Goal: Task Accomplishment & Management: Use online tool/utility

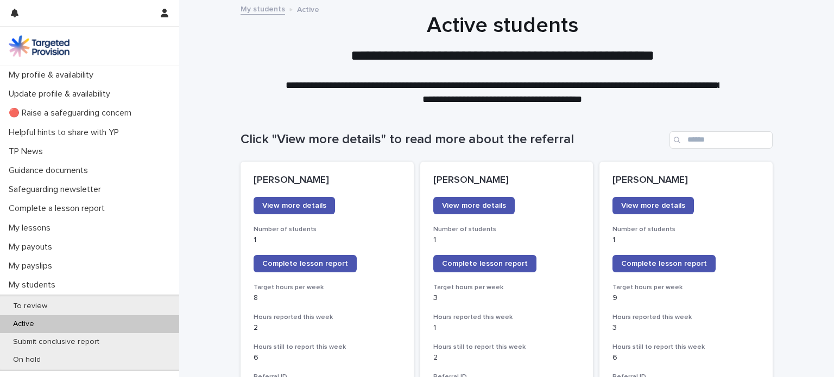
scroll to position [80, 0]
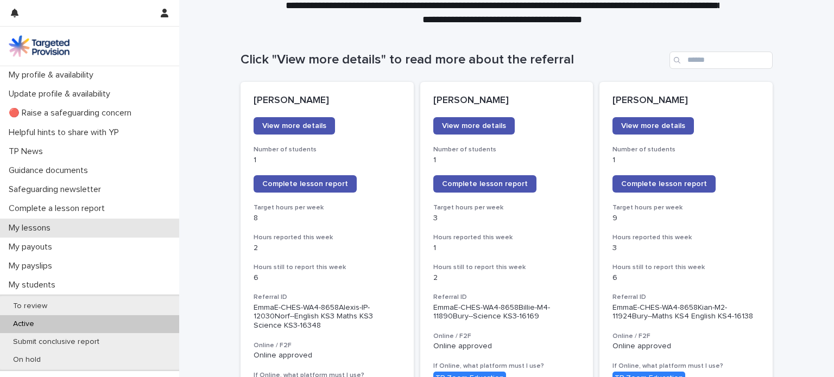
click at [50, 225] on p "My lessons" at bounding box center [31, 228] width 55 height 10
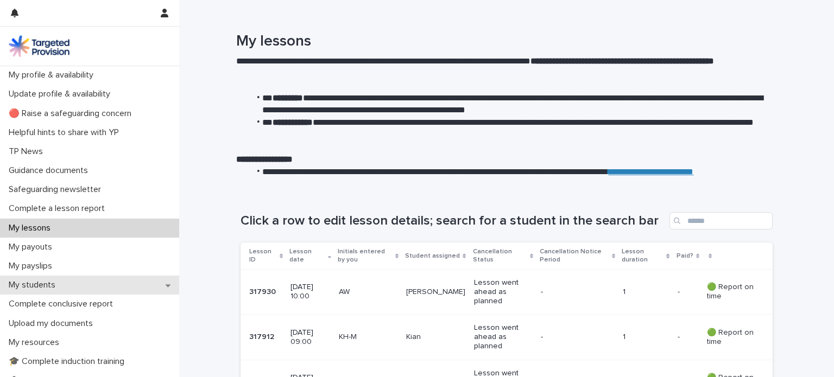
click at [68, 286] on div "My students" at bounding box center [89, 285] width 179 height 19
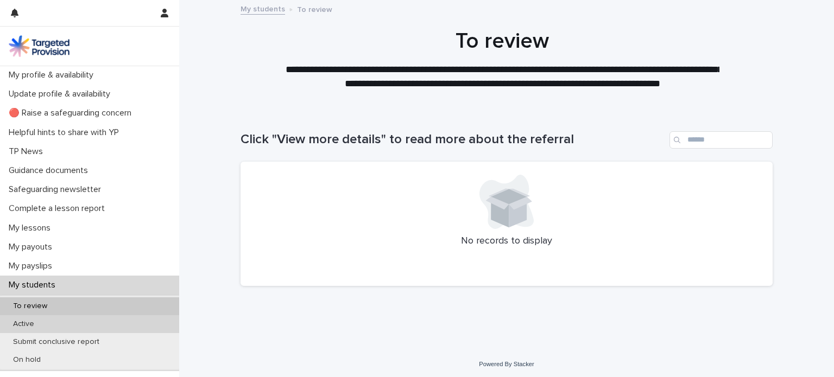
click at [68, 322] on div "Active" at bounding box center [89, 325] width 179 height 18
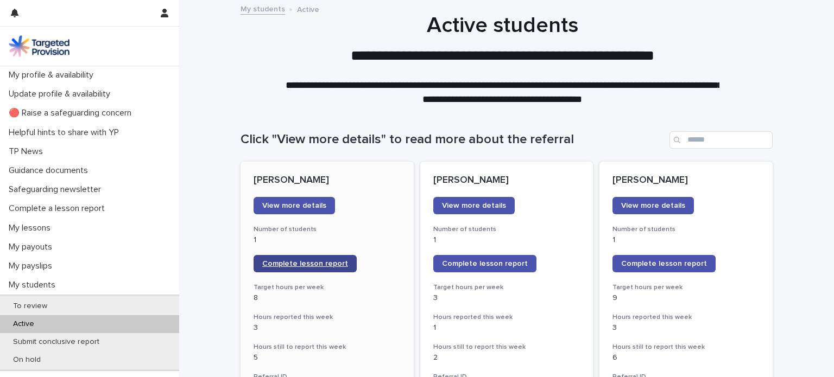
click at [262, 262] on span "Complete lesson report" at bounding box center [305, 264] width 86 height 8
